Goal: Task Accomplishment & Management: Use online tool/utility

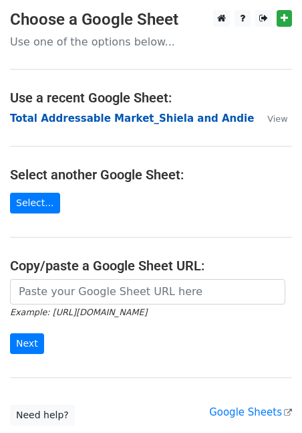
click at [93, 116] on strong "Total Addressable Market_Shiela and Andie" at bounding box center [132, 118] width 244 height 12
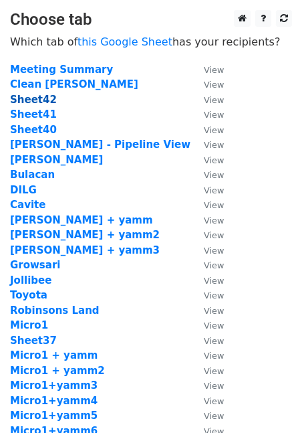
click at [42, 96] on strong "Sheet42" at bounding box center [33, 100] width 47 height 12
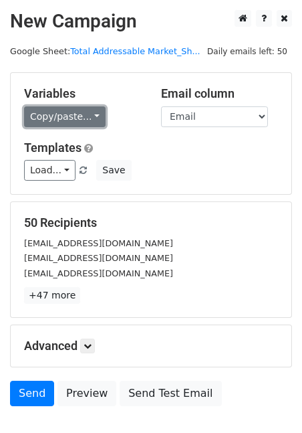
click at [88, 115] on link "Copy/paste..." at bounding box center [65, 116] width 82 height 21
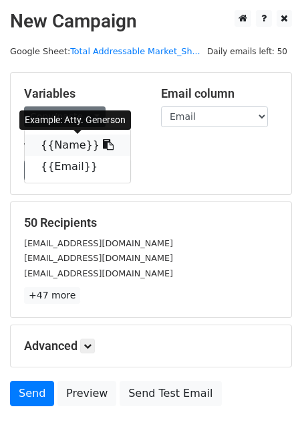
click at [77, 147] on link "{{Name}}" at bounding box center [78, 144] width 106 height 21
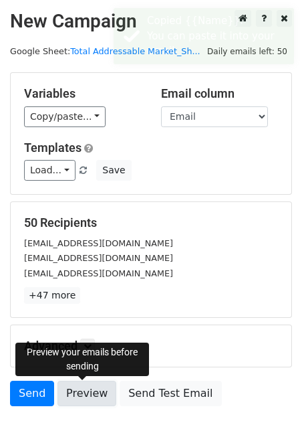
click at [81, 390] on link "Preview" at bounding box center [86, 392] width 59 height 25
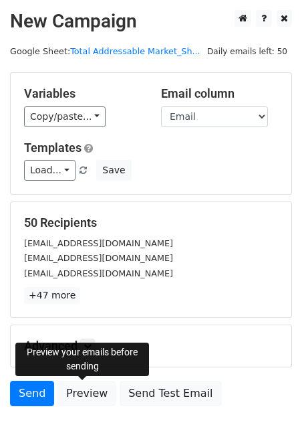
click at [95, 332] on div "Advanced Tracking Track Opens UTM Codes Track Clicks Filters Only include sprea…" at bounding box center [151, 345] width 281 height 41
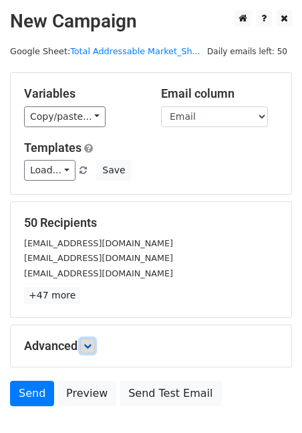
click at [87, 343] on icon at bounding box center [88, 346] width 8 height 8
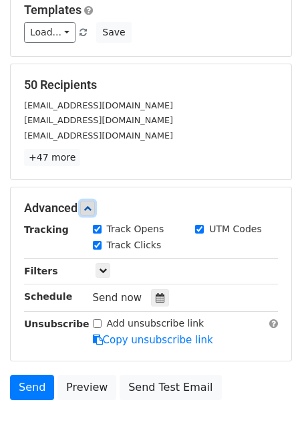
scroll to position [189, 0]
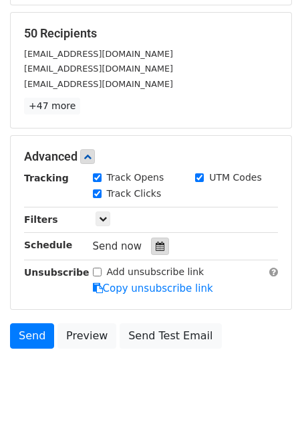
click at [156, 247] on icon at bounding box center [160, 245] width 9 height 9
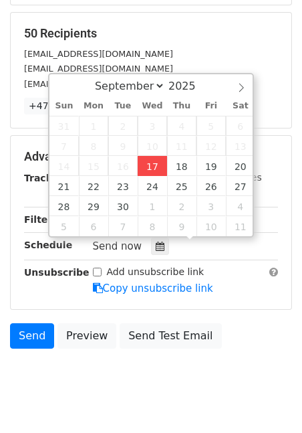
type input "[DATE] 12:00"
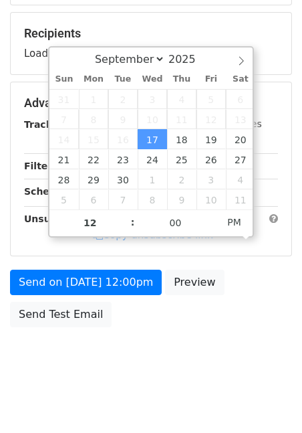
click at [155, 336] on body "New Campaign Daily emails left: 50 Google Sheet: Total Addressable Market_Sh...…" at bounding box center [151, 104] width 302 height 566
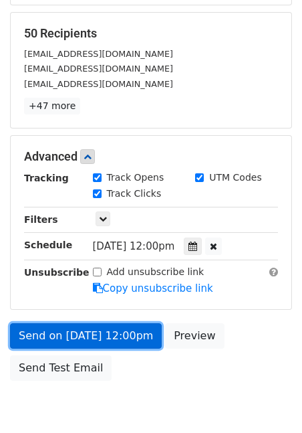
click at [86, 330] on link "Send on [DATE] 12:00pm" at bounding box center [86, 335] width 152 height 25
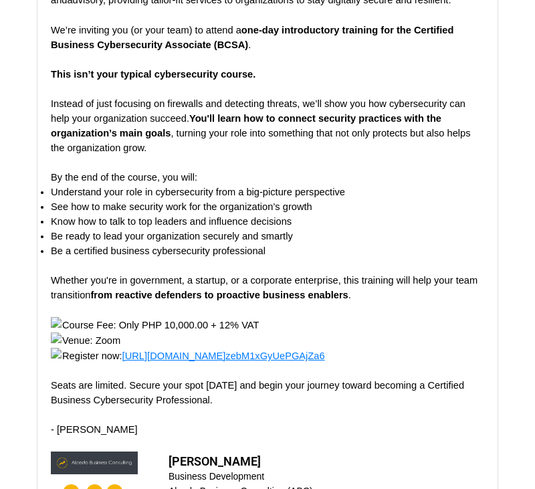
scroll to position [1386, 0]
